Goal: Information Seeking & Learning: Get advice/opinions

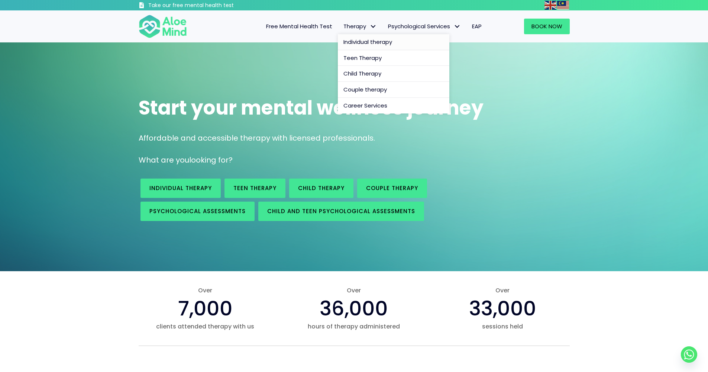
click at [365, 41] on span "Individual therapy" at bounding box center [367, 42] width 49 height 8
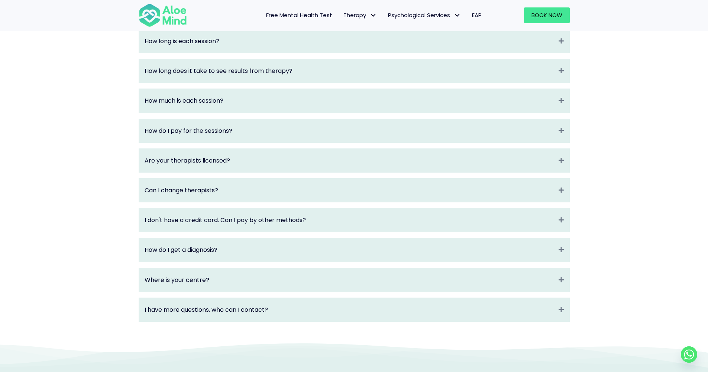
scroll to position [1210, 0]
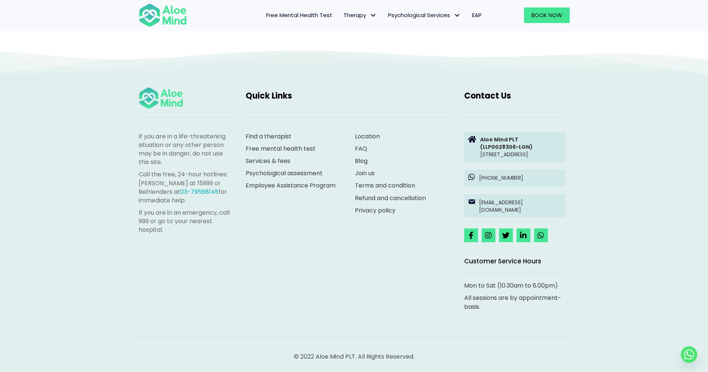
click at [279, 132] on link "Find a therapist" at bounding box center [269, 136] width 46 height 9
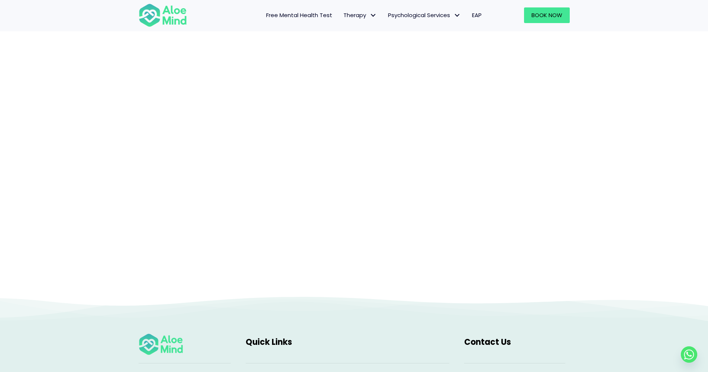
scroll to position [72, 0]
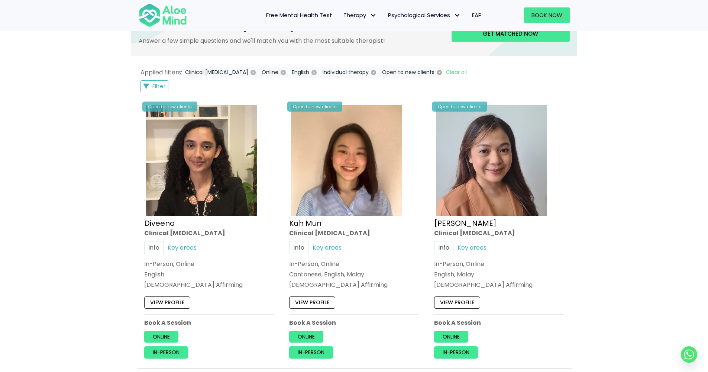
scroll to position [345, 0]
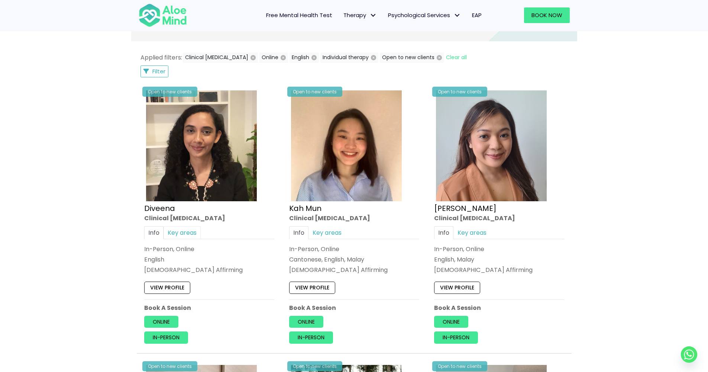
click at [188, 228] on link "Key areas" at bounding box center [182, 232] width 37 height 13
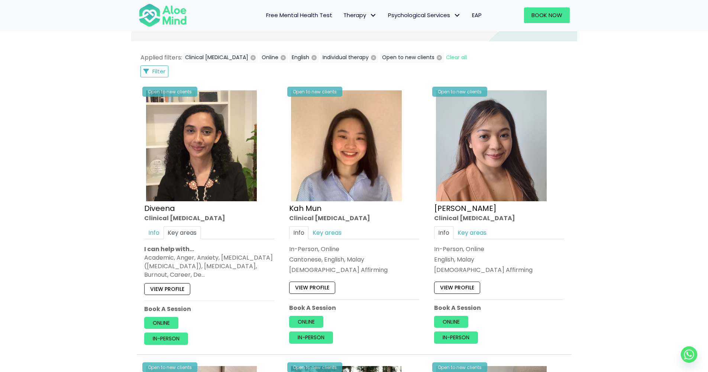
click at [232, 274] on div "Academic, Anger, Anxiety, Attention Deficit Hyperactivity Disorder (ADHD), Bipo…" at bounding box center [209, 266] width 130 height 26
click at [331, 231] on link "Key areas" at bounding box center [326, 232] width 37 height 13
click at [479, 233] on link "Key areas" at bounding box center [471, 232] width 37 height 13
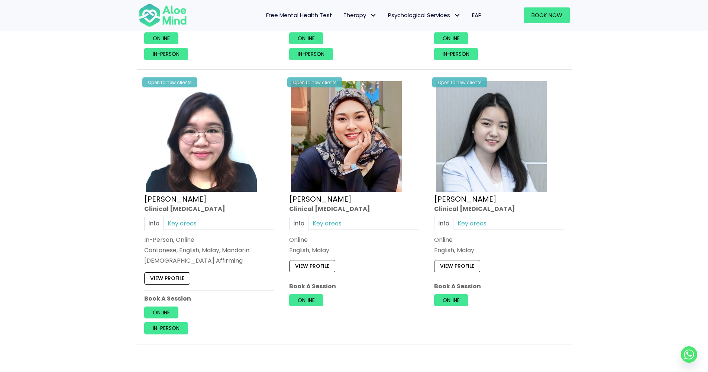
scroll to position [1254, 0]
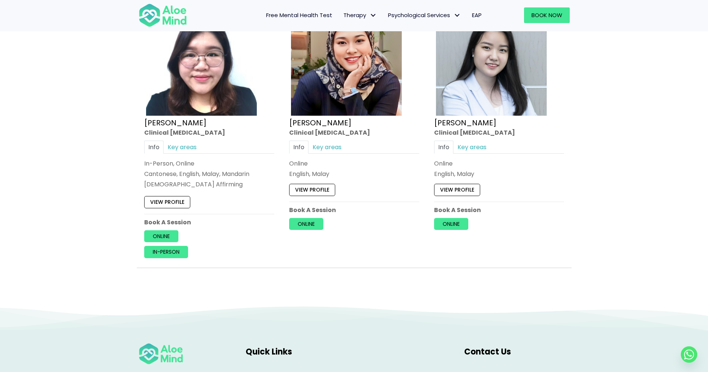
click at [201, 153] on div "Info Key areas In-Person, Online Cantonese, English, Malay, Mandarin LGBTQ Affi…" at bounding box center [209, 164] width 130 height 48
click at [334, 142] on link "Key areas" at bounding box center [326, 146] width 37 height 13
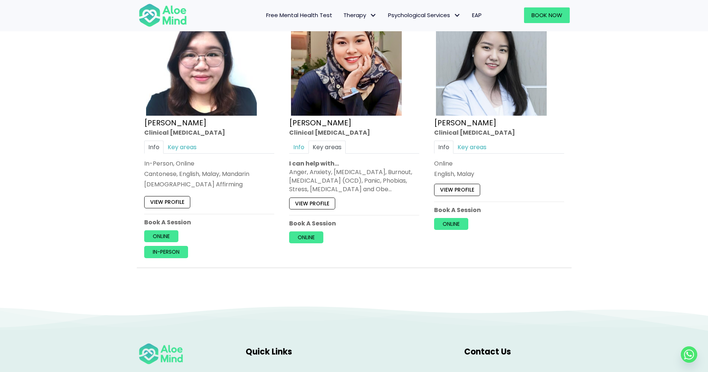
click at [318, 201] on link "View profile" at bounding box center [312, 203] width 46 height 12
click at [466, 150] on link "Key areas" at bounding box center [471, 146] width 37 height 13
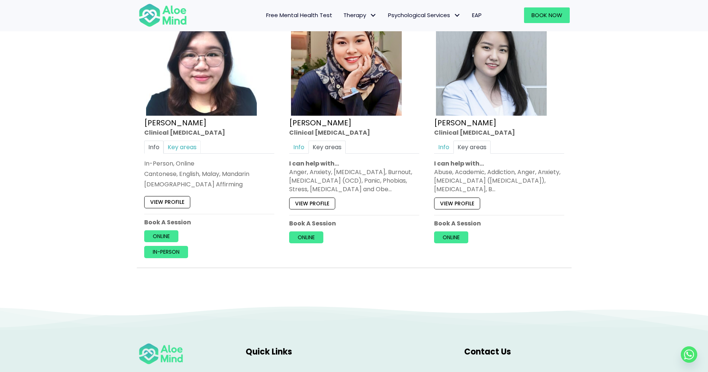
click at [184, 146] on link "Key areas" at bounding box center [182, 146] width 37 height 13
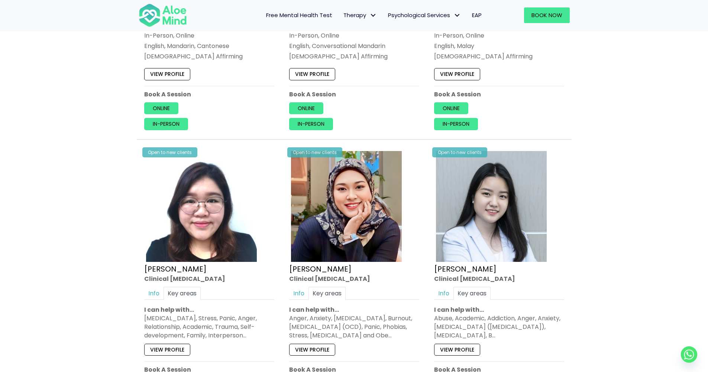
scroll to position [962, 0]
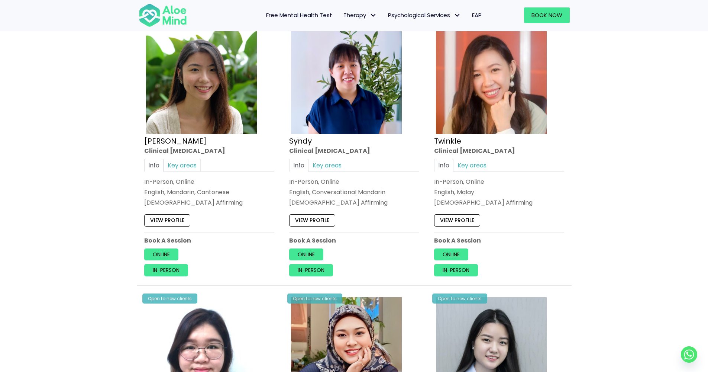
click at [184, 159] on link "Key areas" at bounding box center [182, 164] width 37 height 13
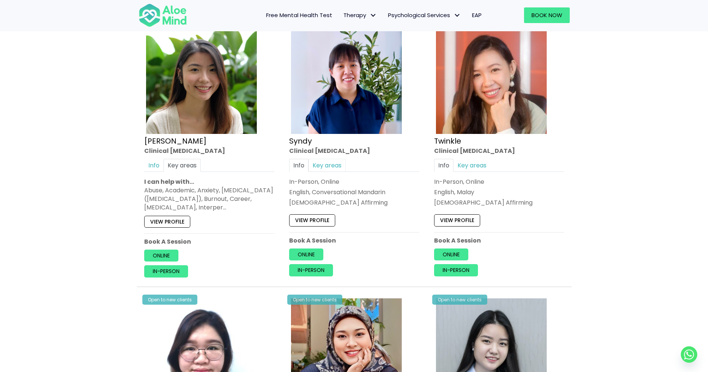
click at [343, 163] on link "Key areas" at bounding box center [326, 164] width 37 height 13
click at [465, 164] on link "Key areas" at bounding box center [471, 164] width 37 height 13
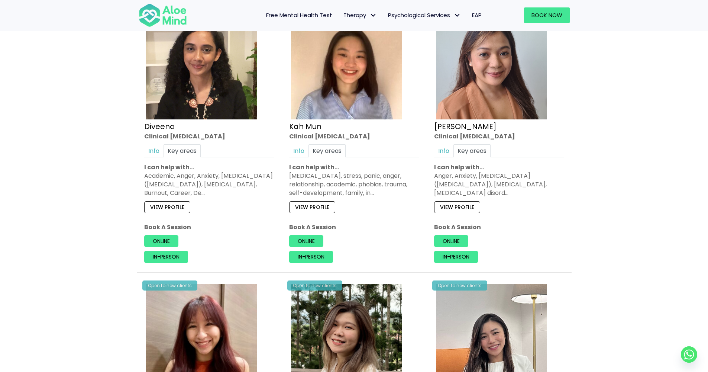
scroll to position [319, 0]
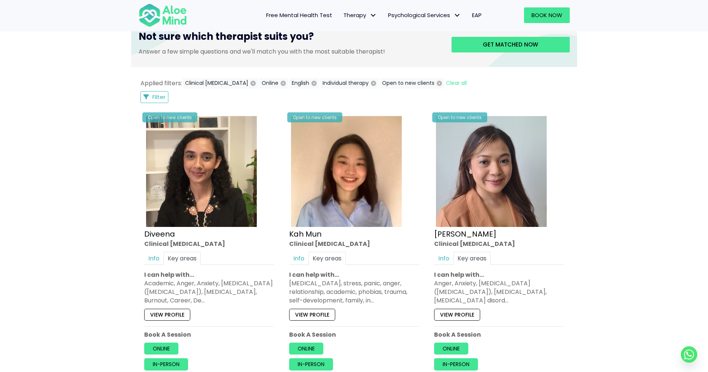
click at [459, 310] on link "View profile" at bounding box center [457, 314] width 46 height 12
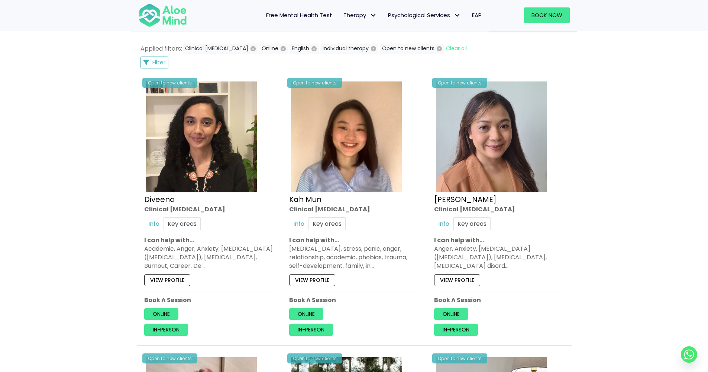
scroll to position [388, 0]
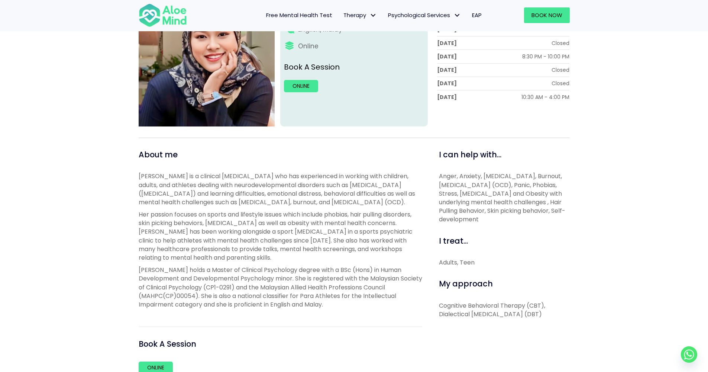
scroll to position [294, 0]
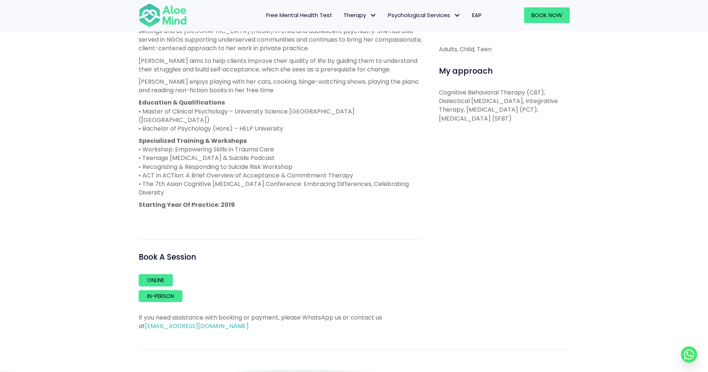
scroll to position [521, 0]
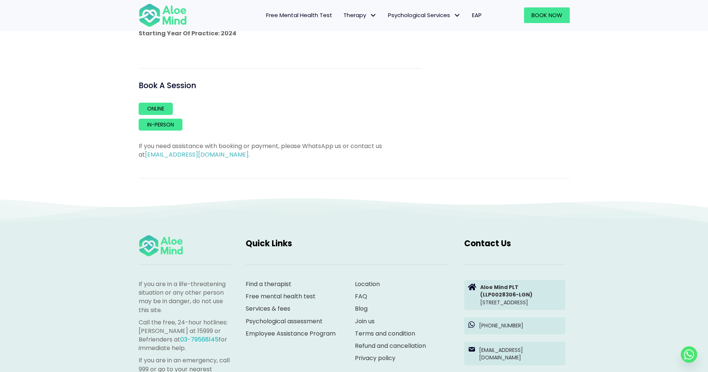
scroll to position [501, 0]
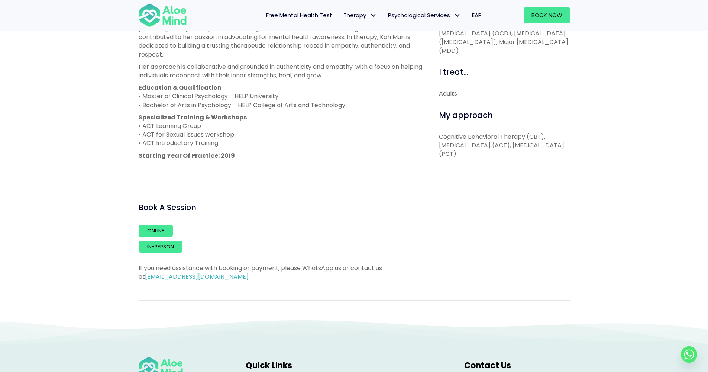
scroll to position [406, 0]
